Goal: Task Accomplishment & Management: Manage account settings

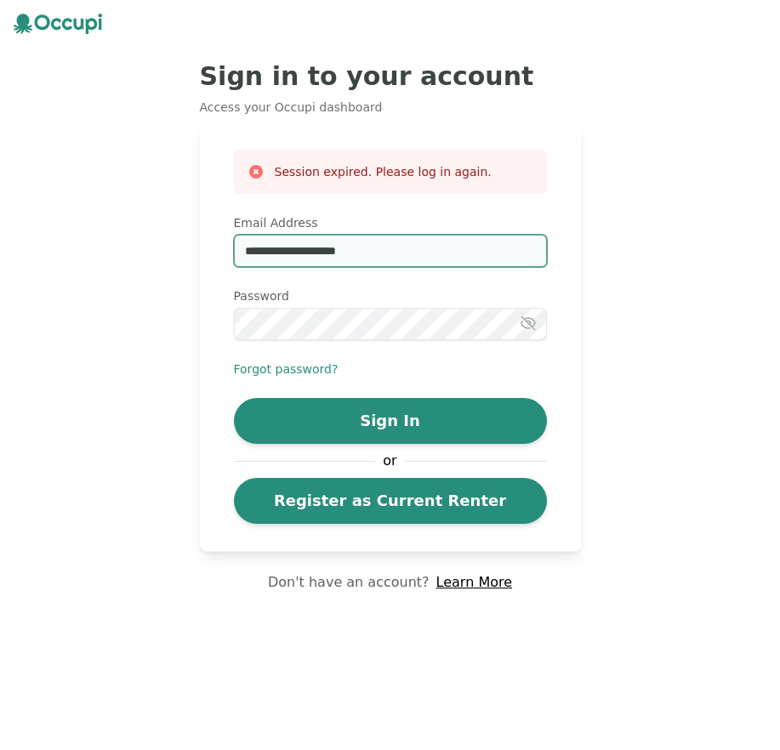
click at [406, 259] on input "**********" at bounding box center [390, 251] width 313 height 32
type input "**********"
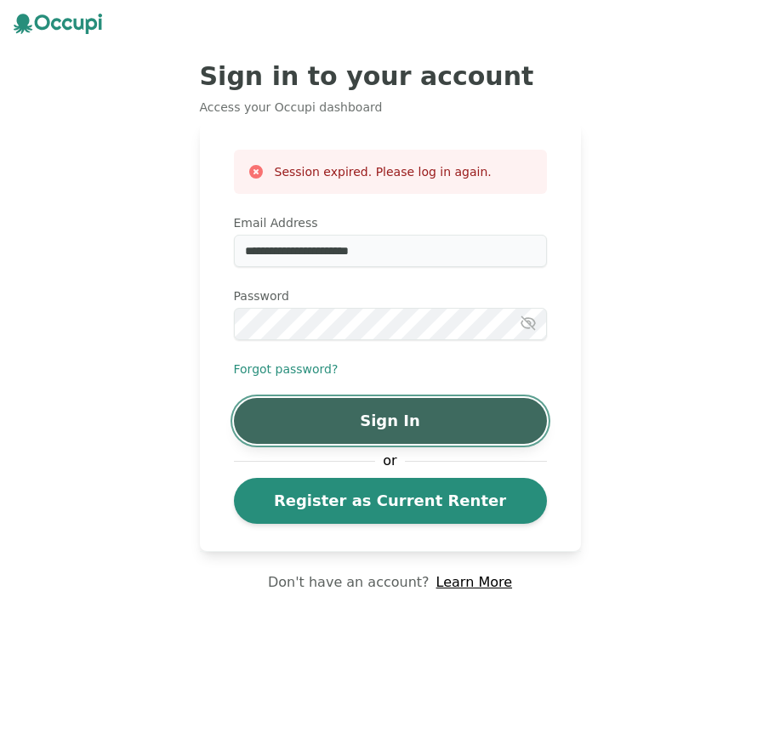
click at [421, 431] on button "Sign In" at bounding box center [390, 421] width 313 height 46
